Goal: Task Accomplishment & Management: Manage account settings

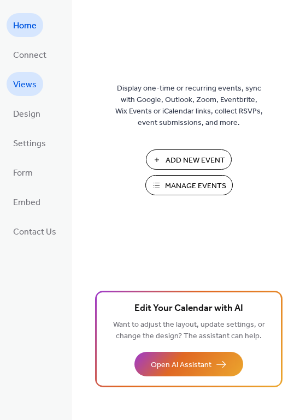
click at [34, 82] on span "Views" at bounding box center [24, 84] width 23 height 17
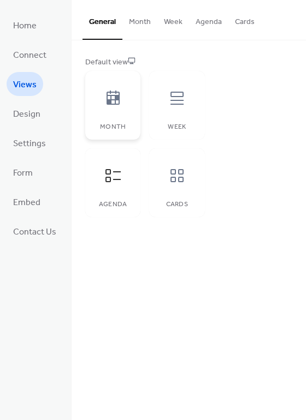
click at [109, 104] on icon at bounding box center [112, 98] width 13 height 14
click at [29, 144] on span "Settings" at bounding box center [29, 143] width 33 height 17
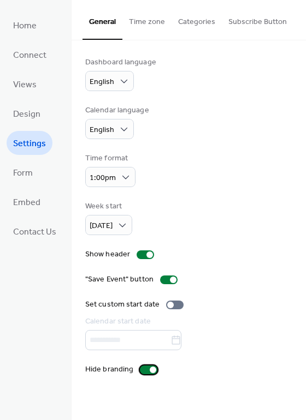
click at [143, 372] on div at bounding box center [148, 370] width 17 height 9
click at [148, 372] on div at bounding box center [148, 370] width 17 height 9
click at [164, 283] on div at bounding box center [168, 280] width 17 height 9
click at [138, 254] on div at bounding box center [144, 255] width 17 height 9
click at [147, 254] on div at bounding box center [144, 255] width 17 height 9
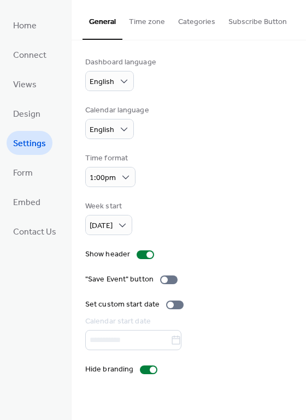
click at [149, 23] on button "Time zone" at bounding box center [146, 19] width 49 height 39
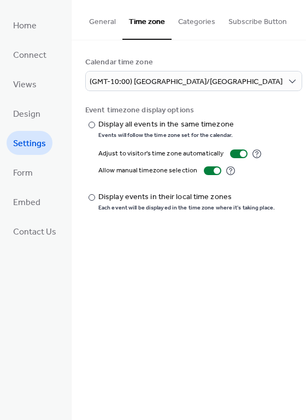
click at [176, 23] on button "Categories" at bounding box center [196, 19] width 50 height 39
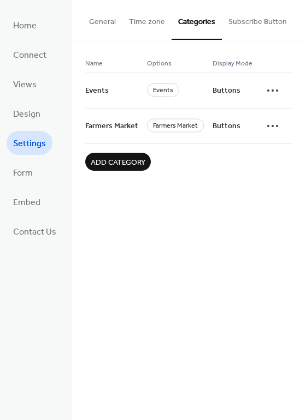
click at [258, 20] on button "Subscribe Button" at bounding box center [258, 19] width 72 height 39
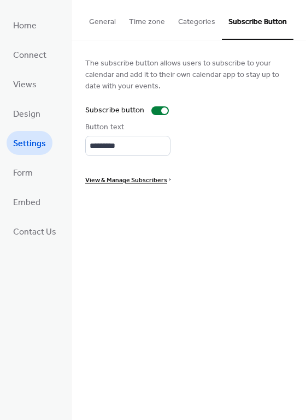
click at [115, 22] on button "General" at bounding box center [102, 19] width 40 height 39
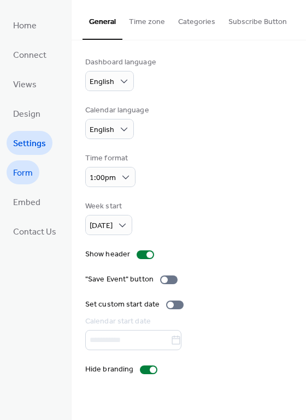
click at [25, 173] on span "Form" at bounding box center [23, 173] width 20 height 17
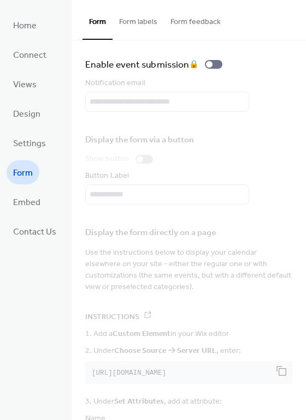
click at [136, 20] on button "Form labels" at bounding box center [137, 19] width 51 height 39
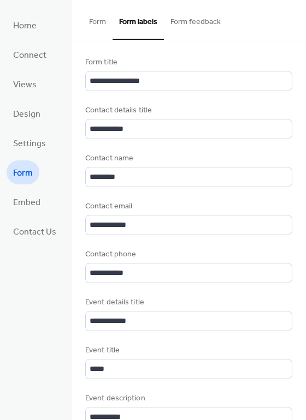
click at [174, 17] on button "Form feedback" at bounding box center [195, 19] width 63 height 39
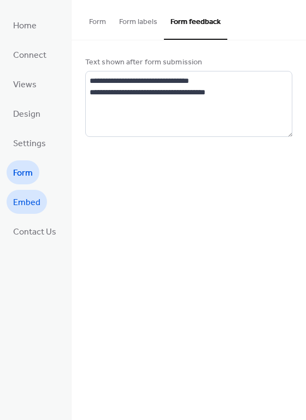
click at [34, 200] on span "Embed" at bounding box center [26, 202] width 27 height 17
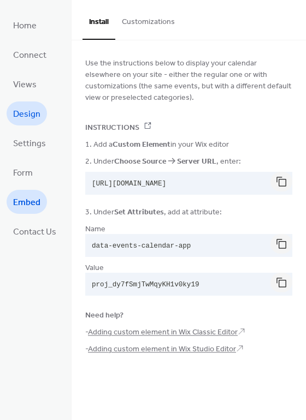
click at [27, 103] on link "Design" at bounding box center [27, 114] width 40 height 24
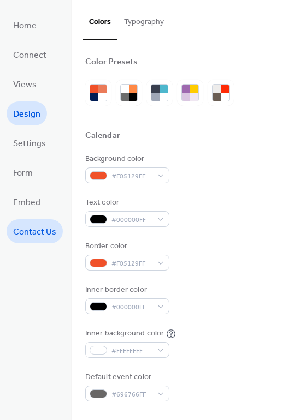
scroll to position [273, 0]
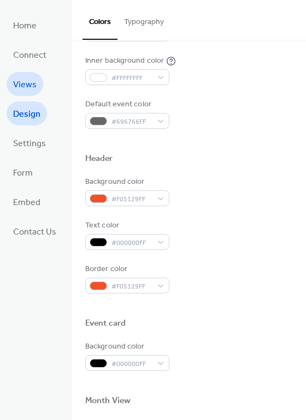
click at [33, 81] on span "Views" at bounding box center [24, 84] width 23 height 17
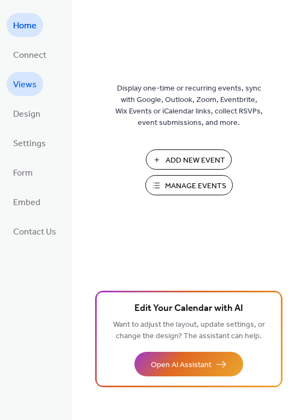
click at [25, 87] on span "Views" at bounding box center [24, 84] width 23 height 17
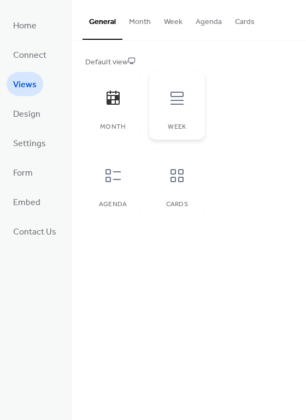
click at [180, 119] on div "Week" at bounding box center [176, 105] width 55 height 69
click at [129, 205] on div "Agenda" at bounding box center [112, 182] width 55 height 69
click at [173, 169] on icon at bounding box center [176, 175] width 17 height 17
click at [126, 198] on div "Agenda" at bounding box center [112, 182] width 55 height 69
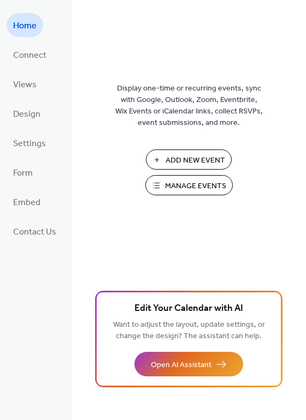
click at [198, 185] on span "Manage Events" at bounding box center [195, 186] width 61 height 11
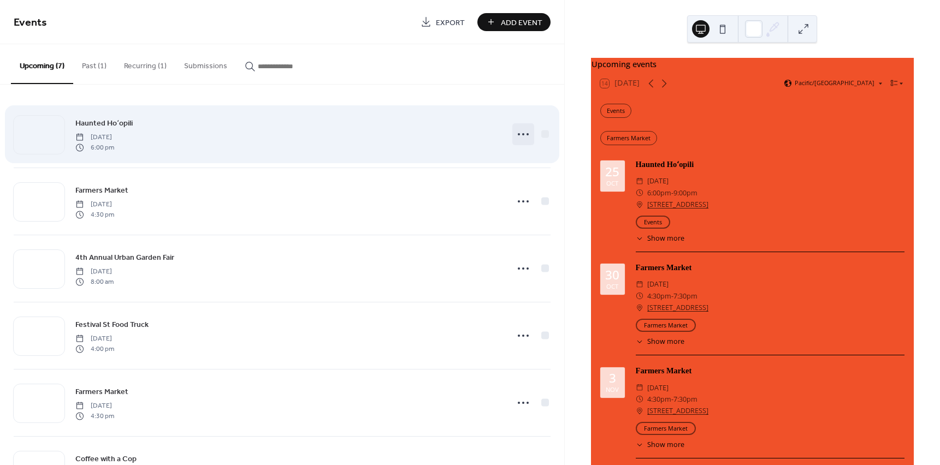
click at [523, 136] on icon at bounding box center [522, 134] width 17 height 17
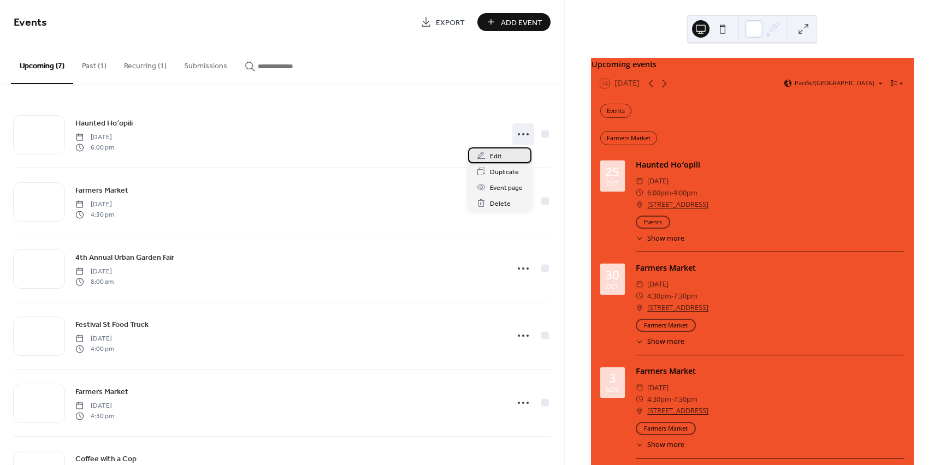
click at [512, 155] on div "Edit" at bounding box center [499, 155] width 63 height 16
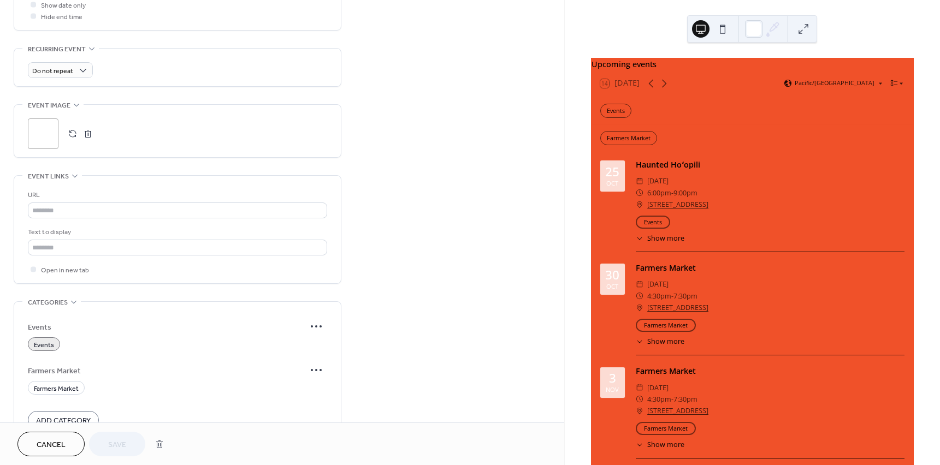
scroll to position [437, 0]
click at [153, 242] on input "text" at bounding box center [177, 247] width 299 height 16
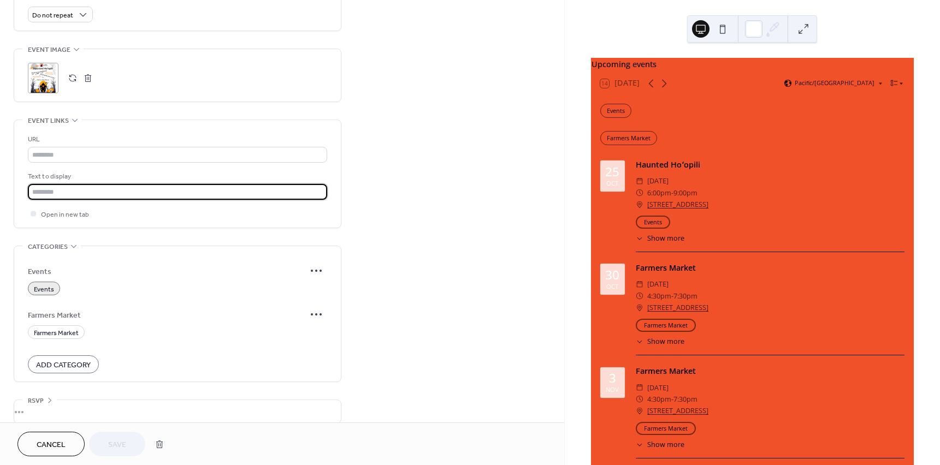
scroll to position [503, 0]
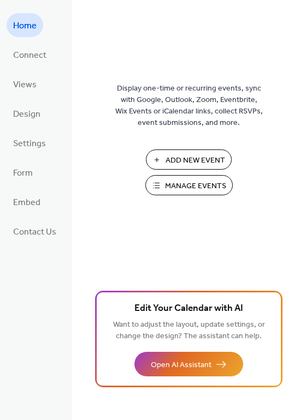
click at [186, 183] on span "Manage Events" at bounding box center [195, 186] width 61 height 11
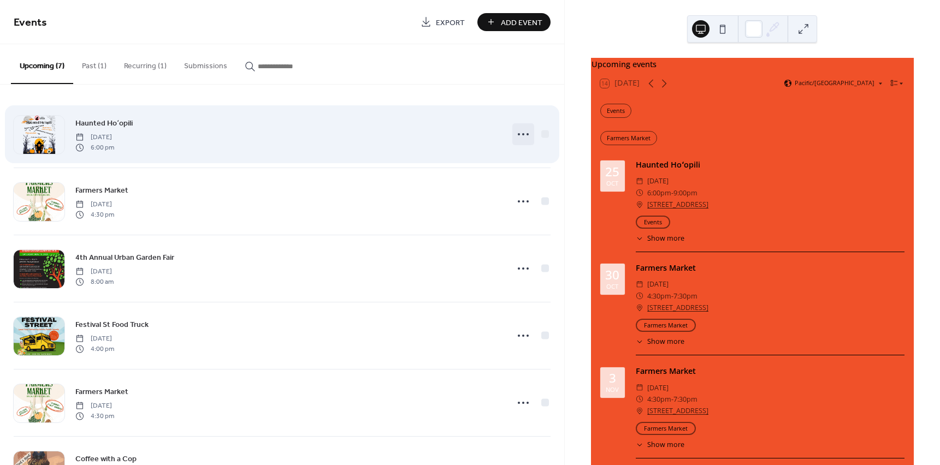
click at [521, 132] on icon at bounding box center [522, 134] width 17 height 17
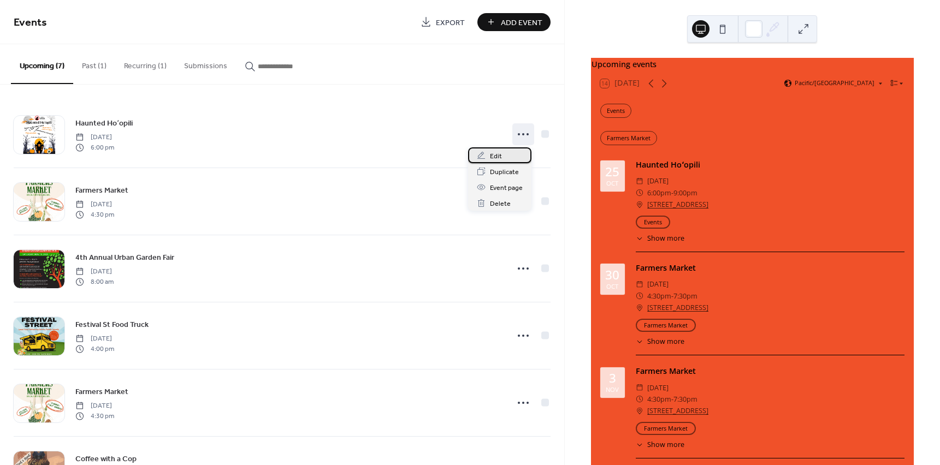
click at [503, 155] on div "Edit" at bounding box center [499, 155] width 63 height 16
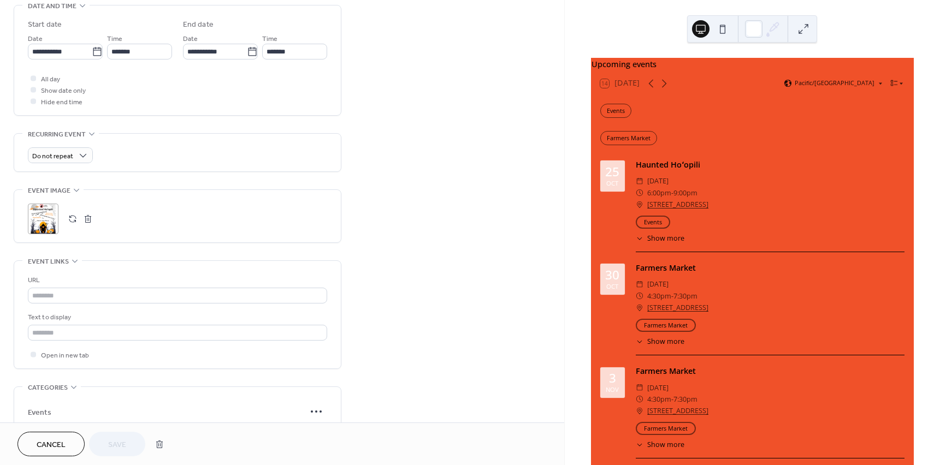
scroll to position [382, 0]
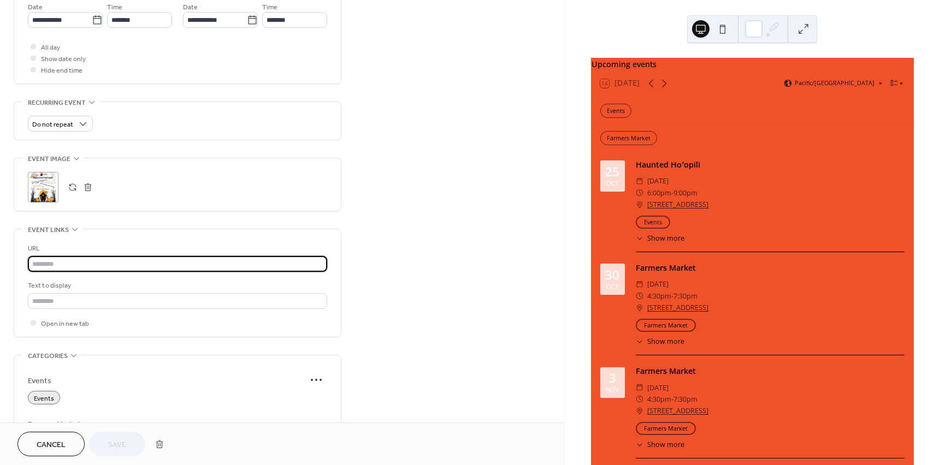
click at [68, 263] on input "text" at bounding box center [177, 264] width 299 height 16
paste input "**********"
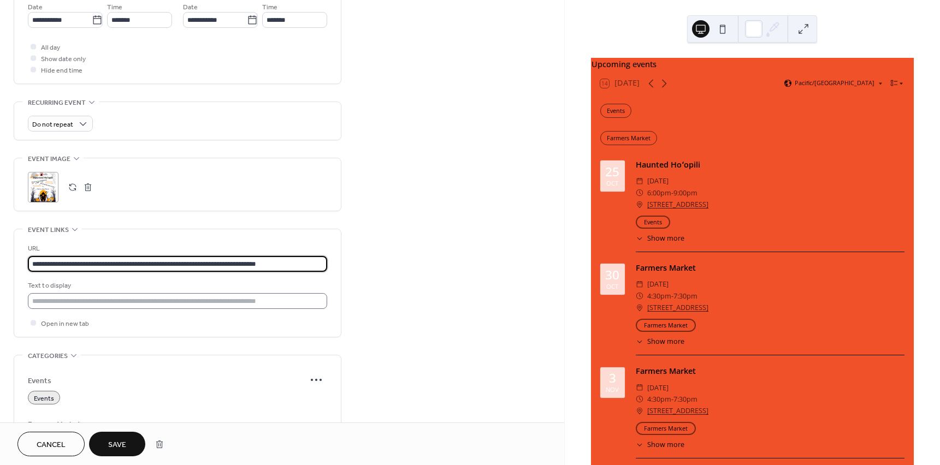
type input "**********"
click at [53, 294] on input "text" at bounding box center [177, 301] width 299 height 16
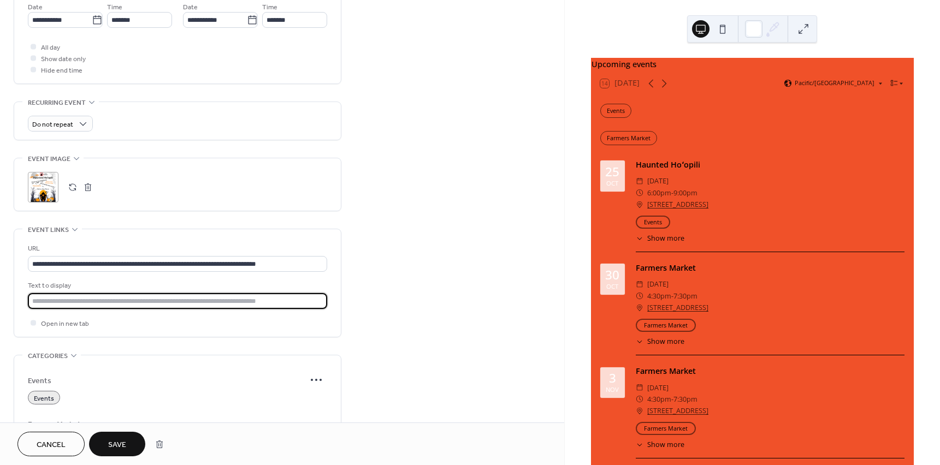
paste input "**********"
type input "**********"
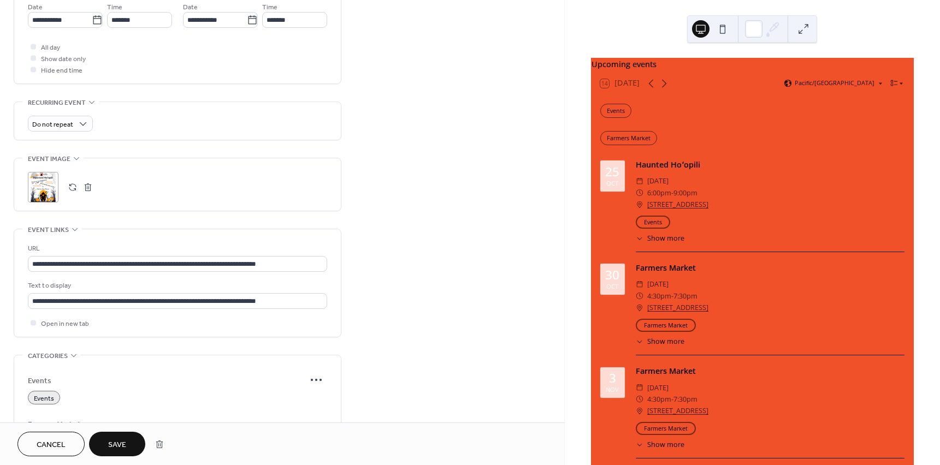
click at [117, 444] on span "Save" at bounding box center [117, 444] width 18 height 11
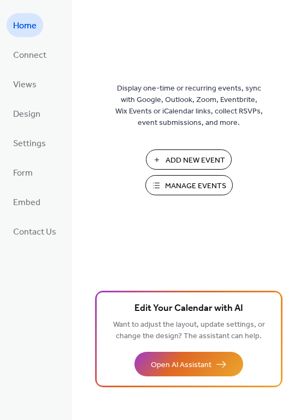
click at [179, 183] on span "Manage Events" at bounding box center [195, 186] width 61 height 11
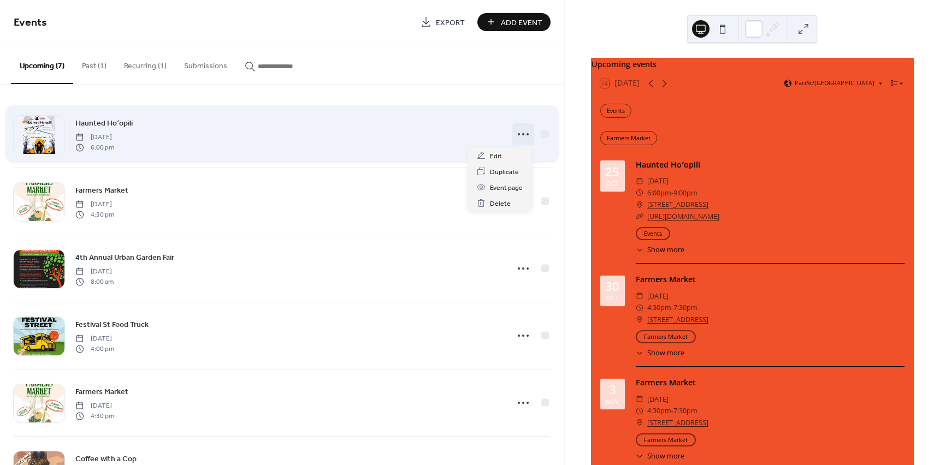
click at [519, 132] on icon at bounding box center [522, 134] width 17 height 17
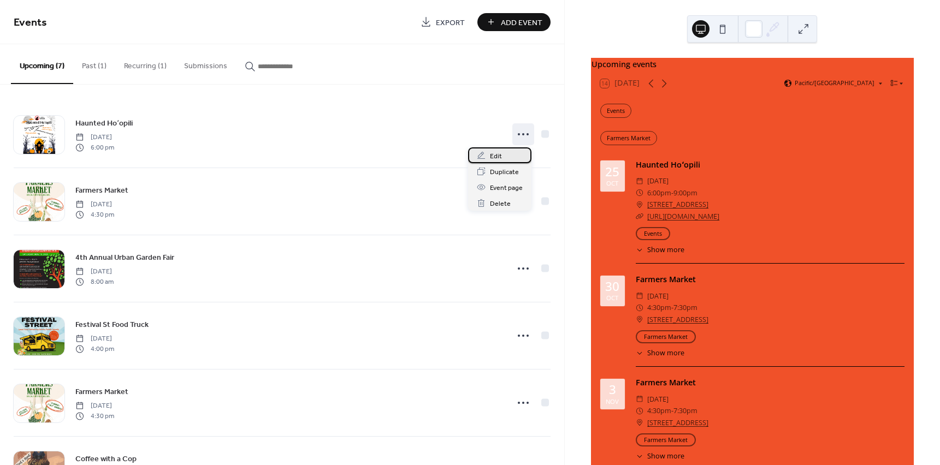
click at [511, 157] on div "Edit" at bounding box center [499, 155] width 63 height 16
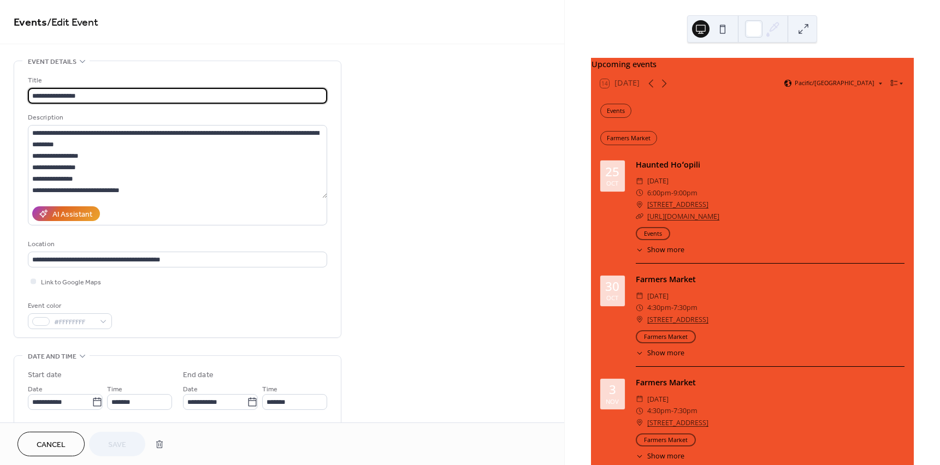
scroll to position [328, 0]
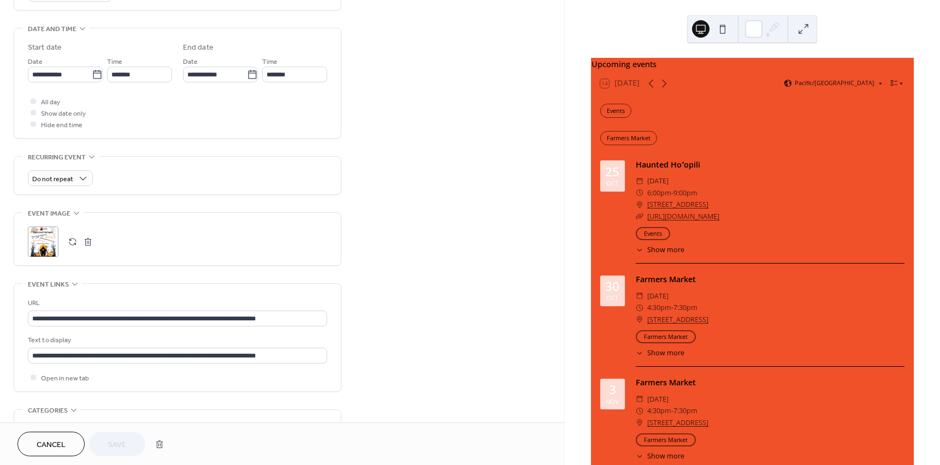
click at [86, 238] on button "button" at bounding box center [87, 241] width 15 height 15
click at [125, 444] on span "Save" at bounding box center [117, 444] width 18 height 11
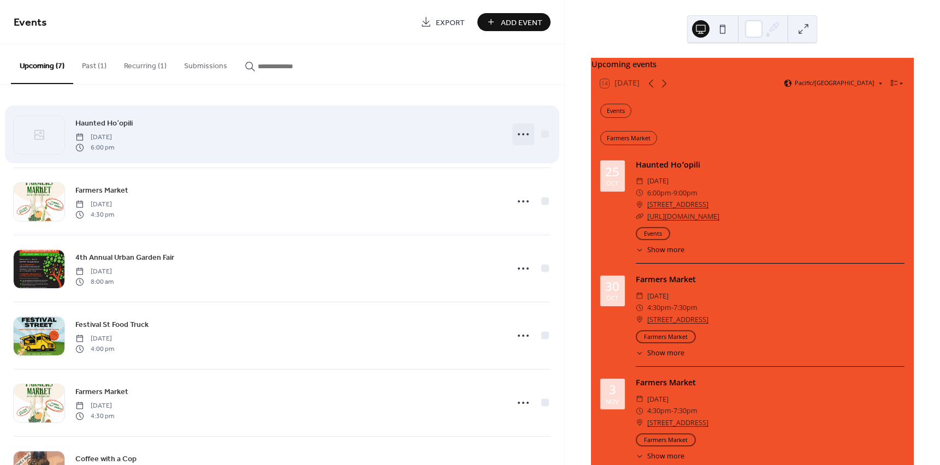
click at [521, 134] on icon at bounding box center [522, 134] width 17 height 17
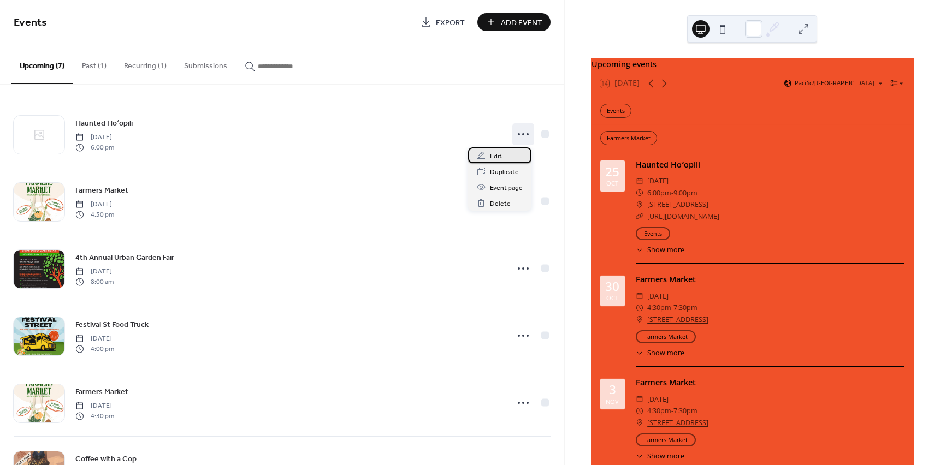
click at [495, 157] on span "Edit" at bounding box center [496, 156] width 12 height 11
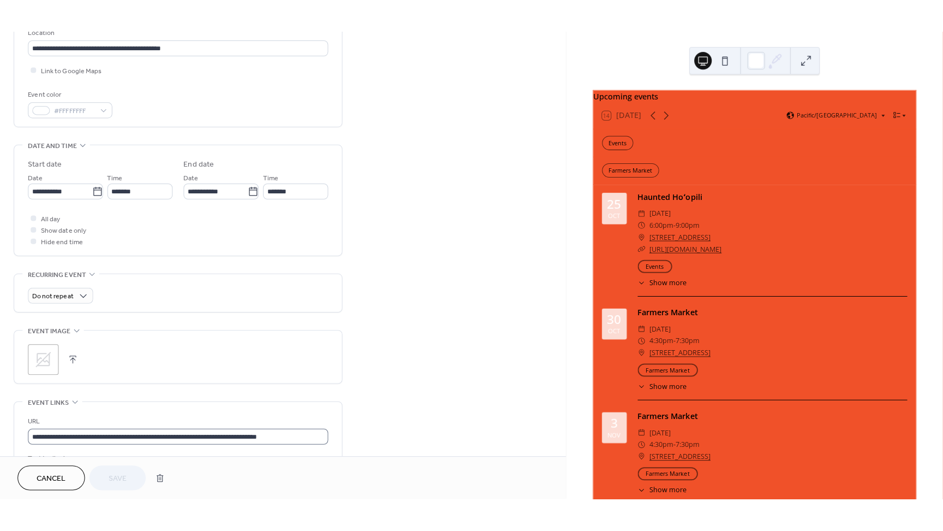
scroll to position [273, 0]
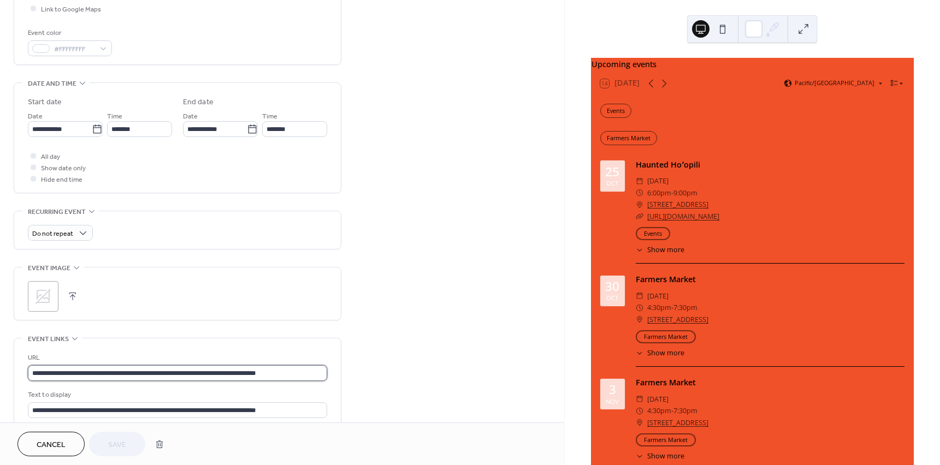
click at [119, 370] on input "**********" at bounding box center [177, 373] width 299 height 16
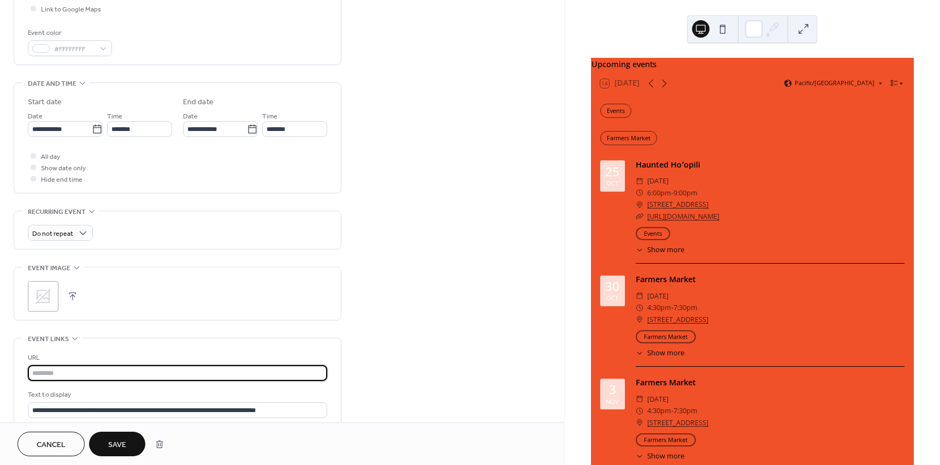
click at [192, 397] on div "Text to display" at bounding box center [176, 394] width 297 height 11
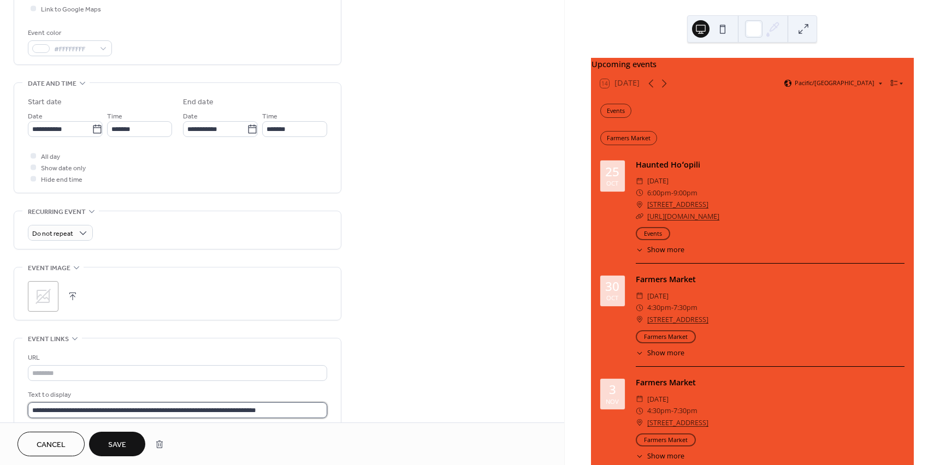
click at [188, 407] on input "**********" at bounding box center [177, 410] width 299 height 16
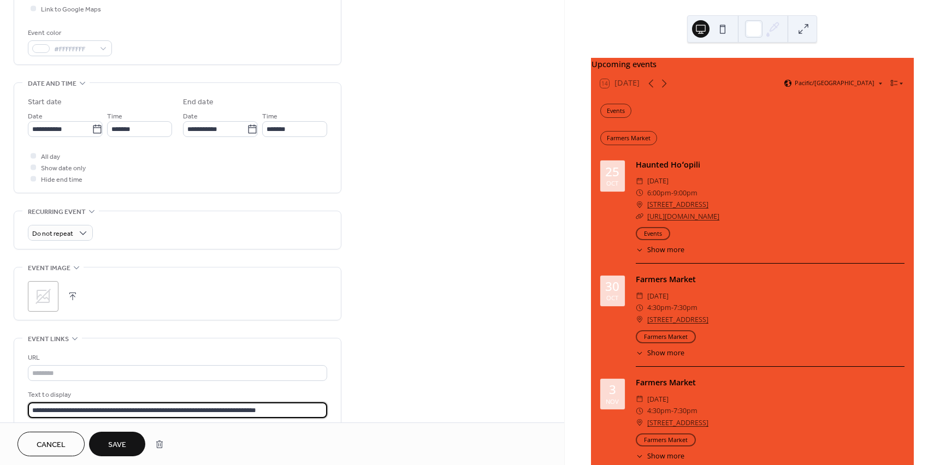
click at [188, 407] on input "**********" at bounding box center [177, 410] width 299 height 16
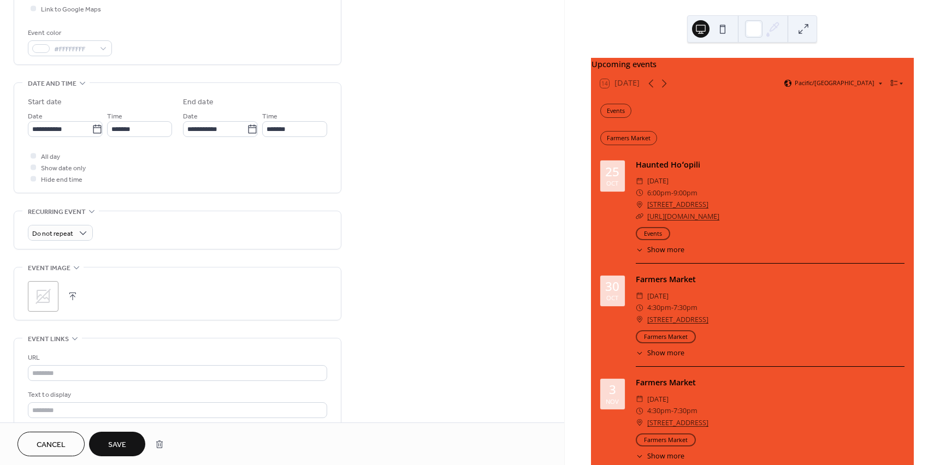
click at [121, 449] on span "Save" at bounding box center [117, 444] width 18 height 11
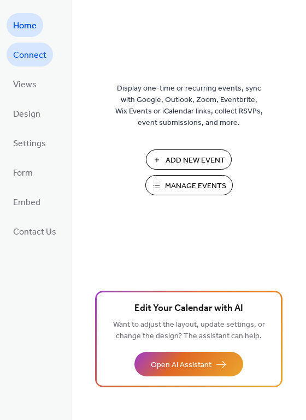
click at [29, 55] on span "Connect" at bounding box center [29, 55] width 33 height 17
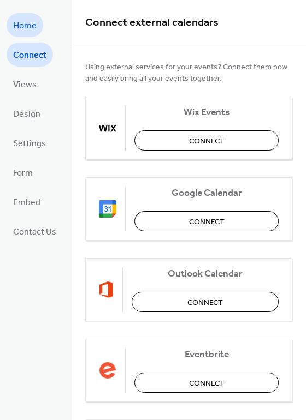
click at [31, 24] on span "Home" at bounding box center [24, 25] width 23 height 17
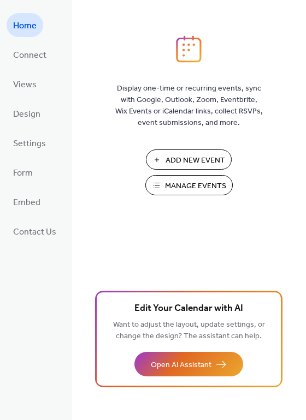
click at [210, 190] on span "Manage Events" at bounding box center [195, 186] width 61 height 11
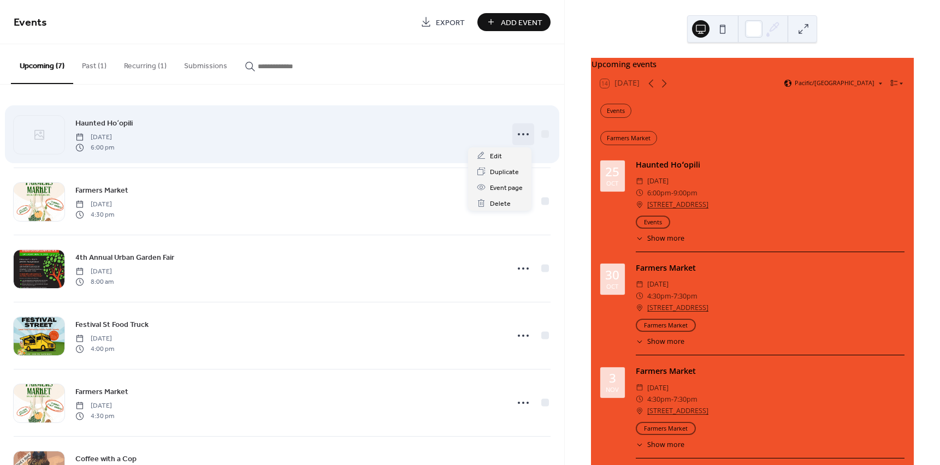
click at [520, 132] on icon at bounding box center [522, 134] width 17 height 17
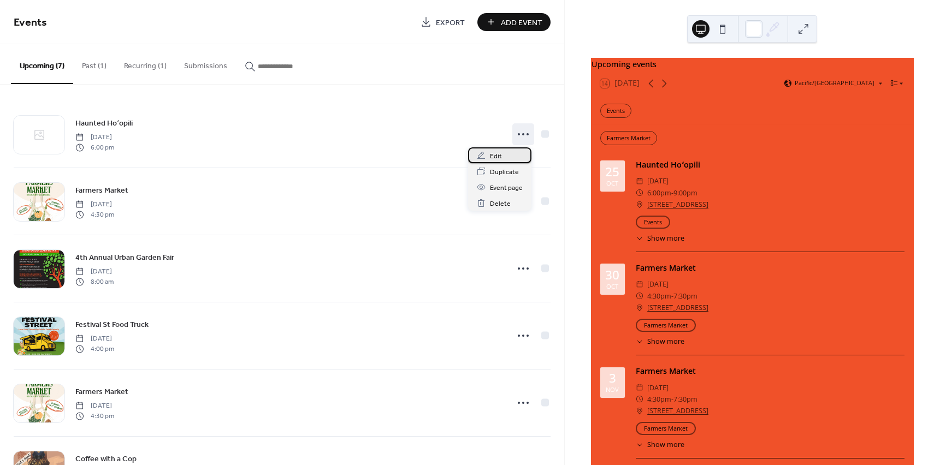
click at [507, 157] on div "Edit" at bounding box center [499, 155] width 63 height 16
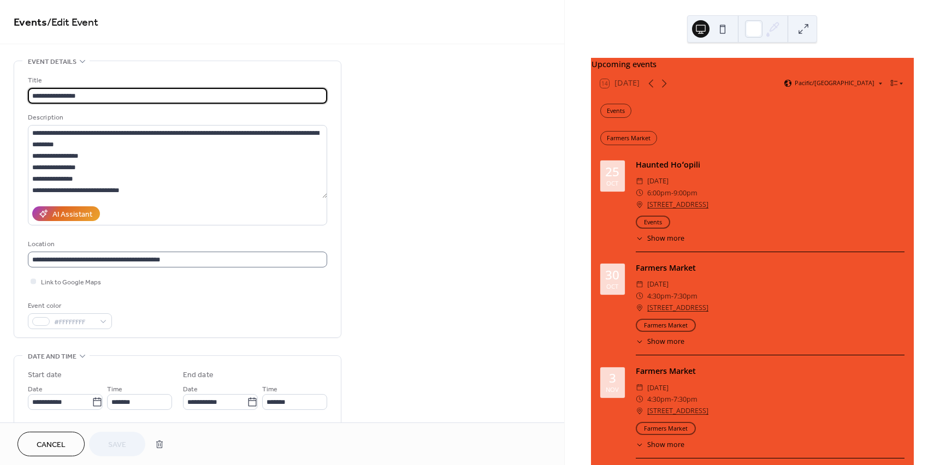
scroll to position [1, 0]
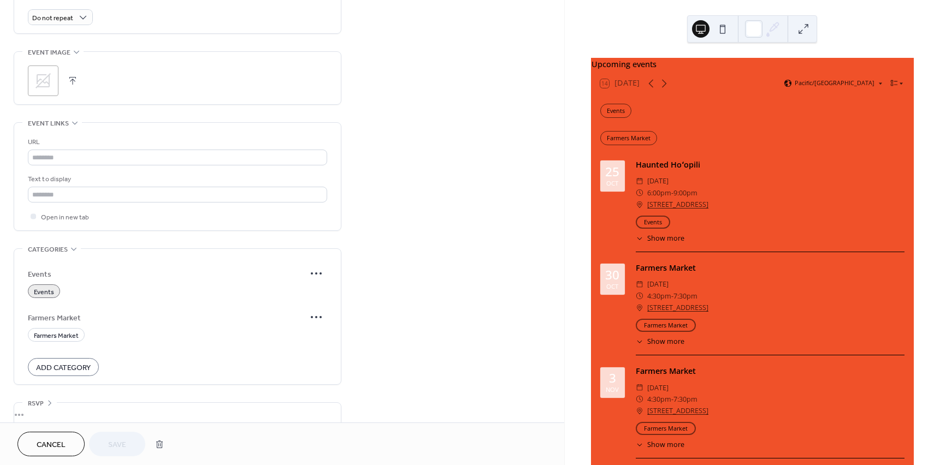
scroll to position [491, 0]
click at [58, 155] on input "text" at bounding box center [177, 155] width 299 height 16
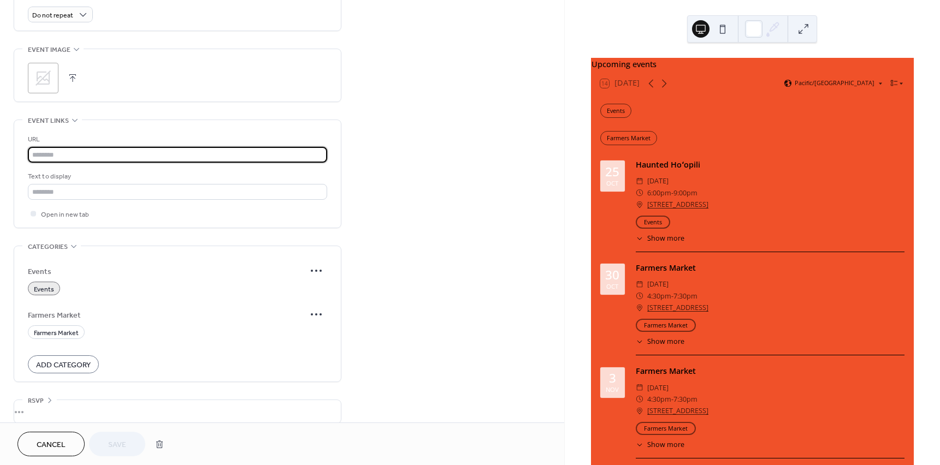
paste input "**********"
type input "**********"
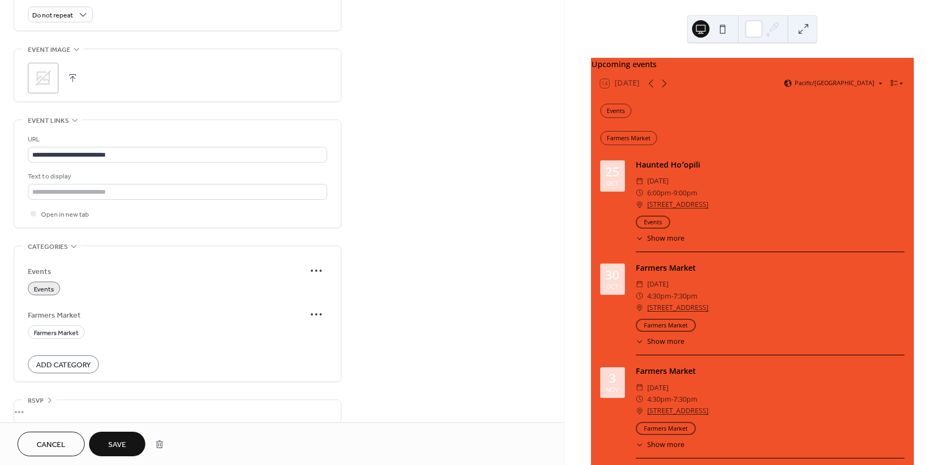
drag, startPoint x: 121, startPoint y: 445, endPoint x: 122, endPoint y: 253, distance: 192.7
click at [124, 261] on div "**********" at bounding box center [282, 232] width 564 height 465
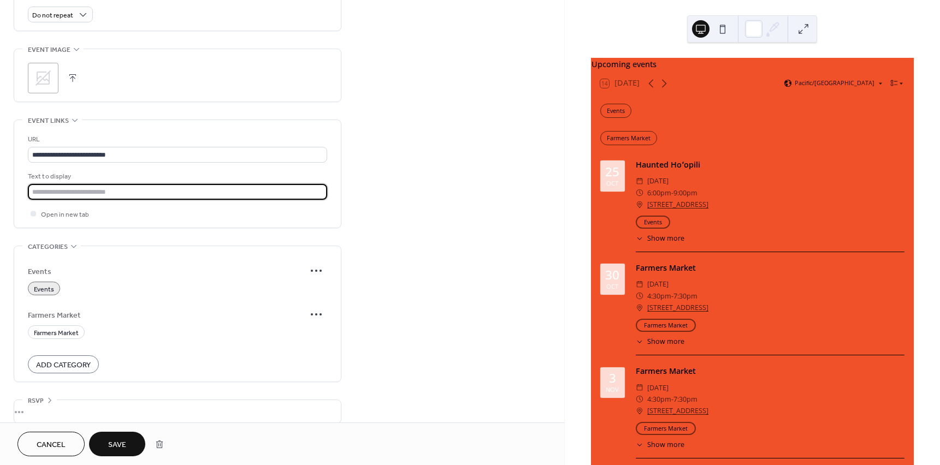
click at [114, 192] on input "text" at bounding box center [177, 192] width 299 height 16
type input "*"
type input "**********"
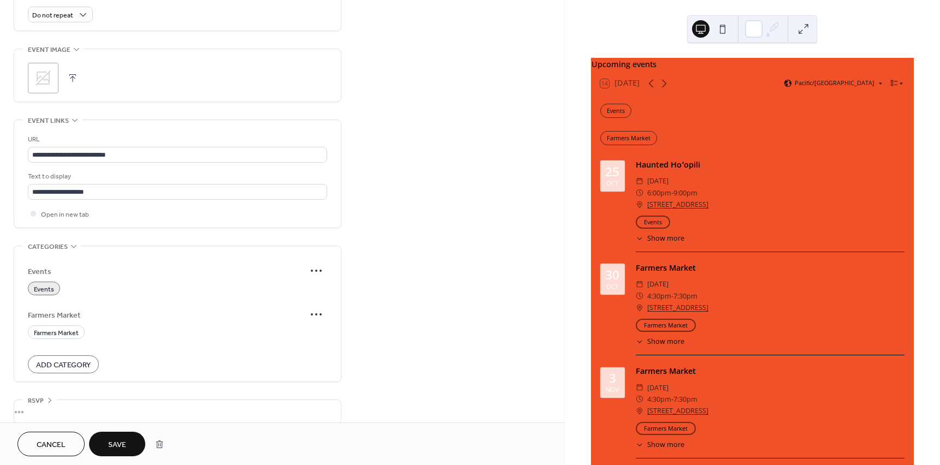
drag, startPoint x: 122, startPoint y: 442, endPoint x: 417, endPoint y: 132, distance: 428.2
click at [300, 69] on div "**********" at bounding box center [282, 232] width 564 height 465
click at [51, 79] on icon at bounding box center [42, 77] width 17 height 17
click at [125, 439] on span "Save" at bounding box center [117, 444] width 18 height 11
